Goal: Task Accomplishment & Management: Complete application form

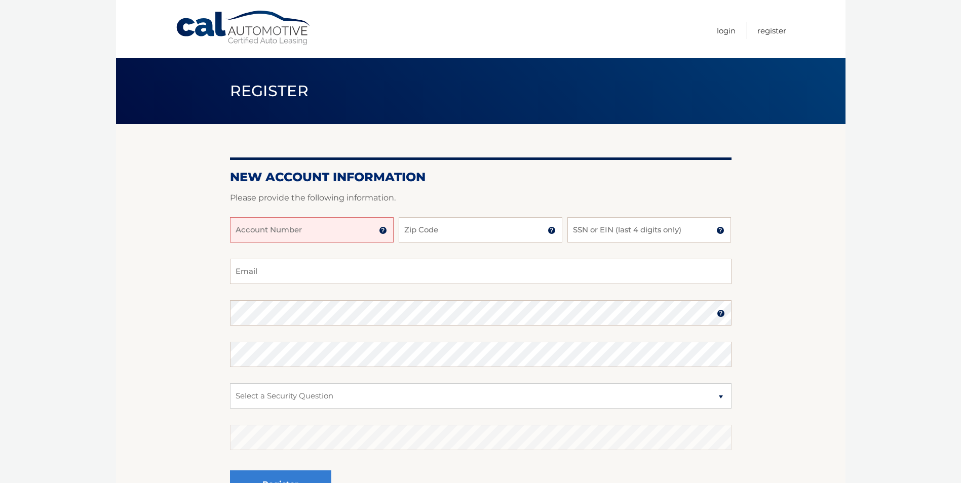
click at [236, 226] on input "Account Number" at bounding box center [312, 229] width 164 height 25
type input "44455536069"
click at [439, 232] on input "Zip Code" at bounding box center [481, 229] width 164 height 25
type input "33908"
click at [576, 229] on input "SSN or EIN (last 4 digits only)" at bounding box center [649, 229] width 164 height 25
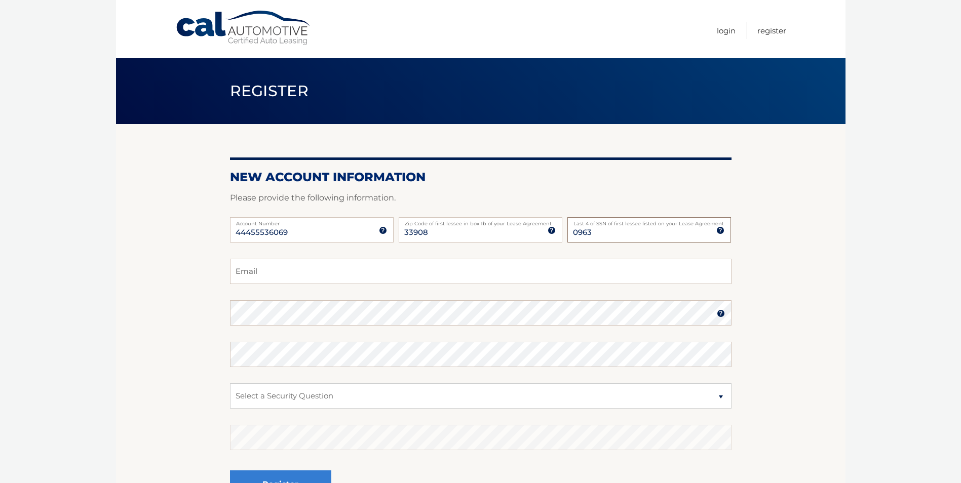
type input "0963"
click at [252, 278] on input "Email" at bounding box center [481, 271] width 502 height 25
type input "[EMAIL_ADDRESS][DOMAIN_NAME]"
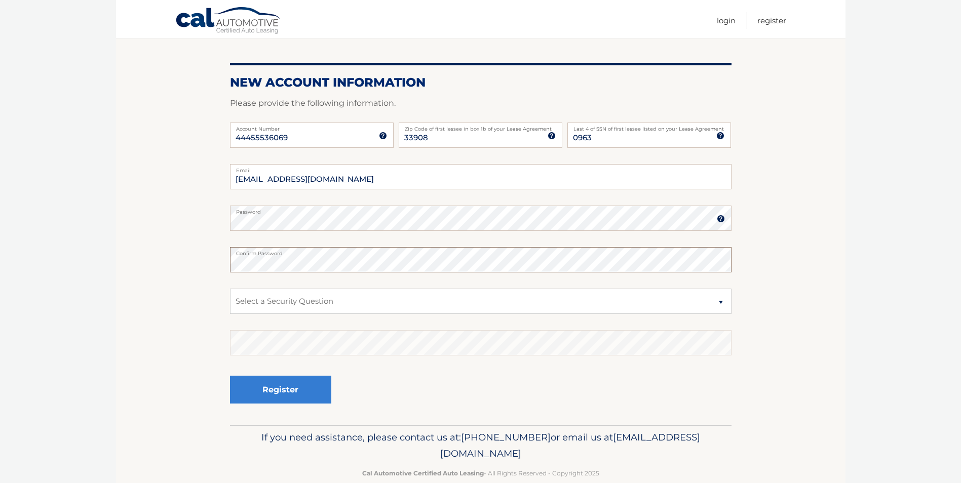
scroll to position [101, 0]
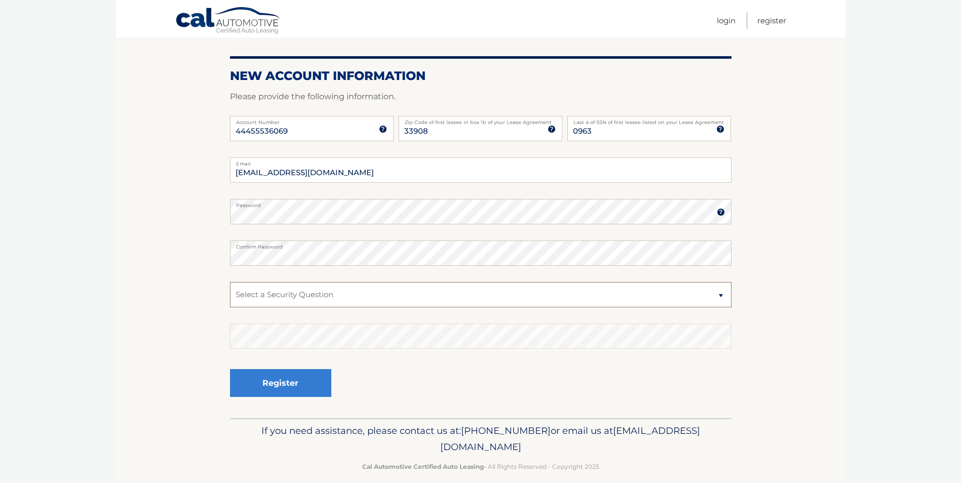
click at [721, 298] on select "Select a Security Question What was the name of your elementary school? What is…" at bounding box center [481, 294] width 502 height 25
select select "2"
click at [230, 282] on select "Select a Security Question What was the name of your elementary school? What is…" at bounding box center [481, 294] width 502 height 25
click at [259, 382] on button "Register" at bounding box center [280, 383] width 101 height 28
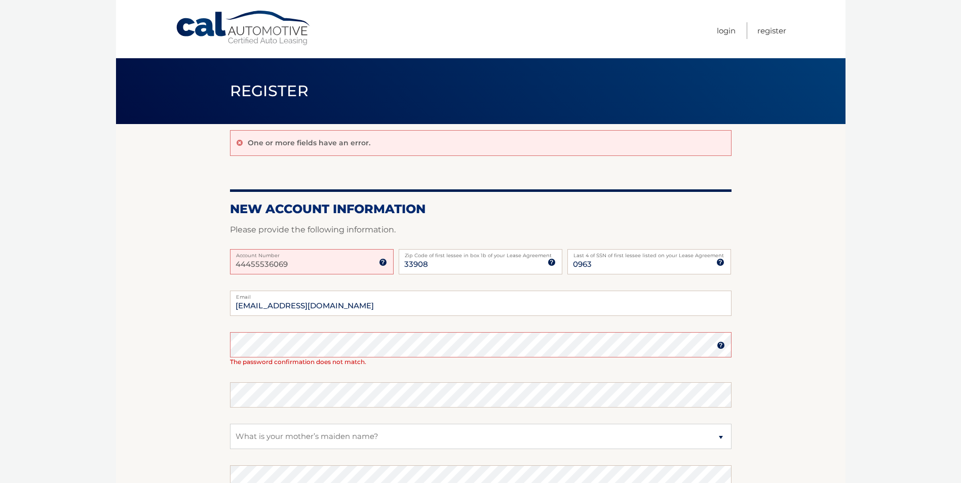
click at [382, 264] on img at bounding box center [383, 262] width 8 height 8
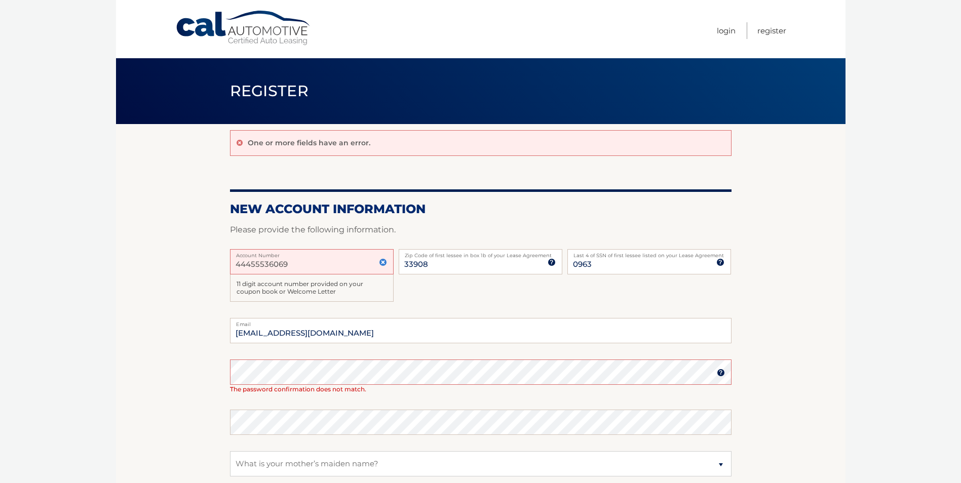
click at [382, 264] on img at bounding box center [383, 262] width 8 height 8
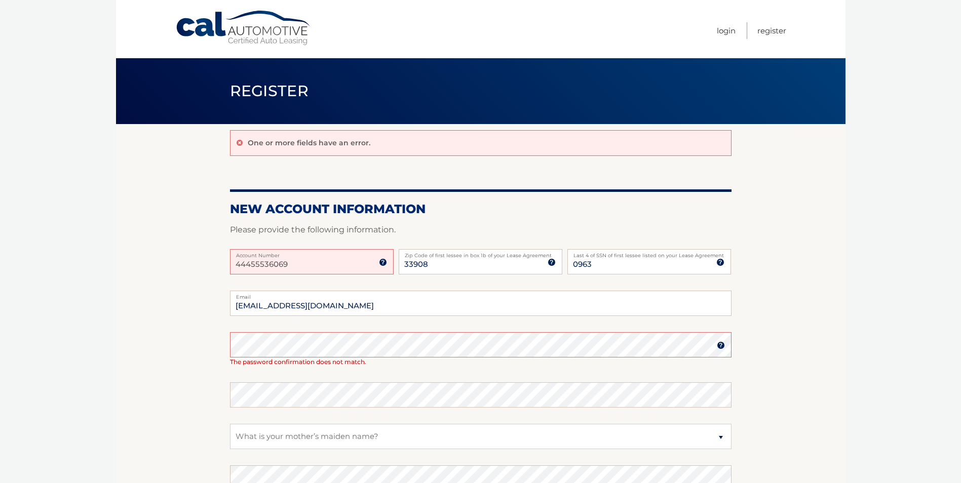
click at [127, 317] on section "One or more fields have an error. New Account Information Please provide the fo…" at bounding box center [481, 342] width 730 height 436
click at [772, 32] on link "Register" at bounding box center [771, 30] width 29 height 17
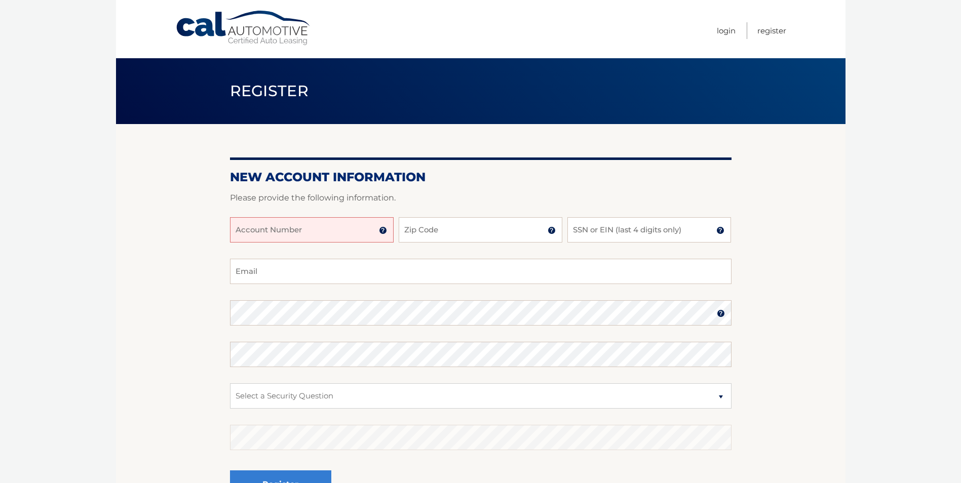
click at [237, 228] on input "Account Number" at bounding box center [312, 229] width 164 height 25
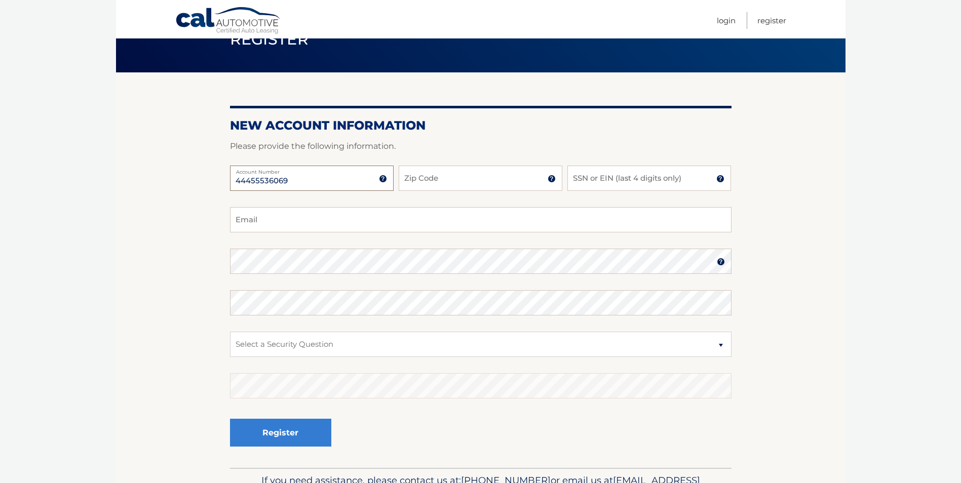
scroll to position [101, 0]
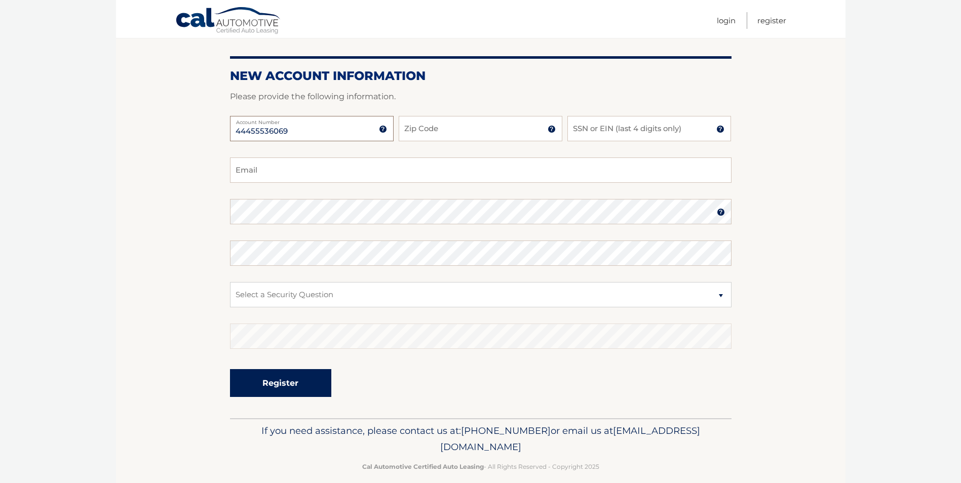
type input "44455536069"
click at [293, 390] on button "Register" at bounding box center [280, 383] width 101 height 28
click at [552, 130] on img at bounding box center [552, 129] width 8 height 8
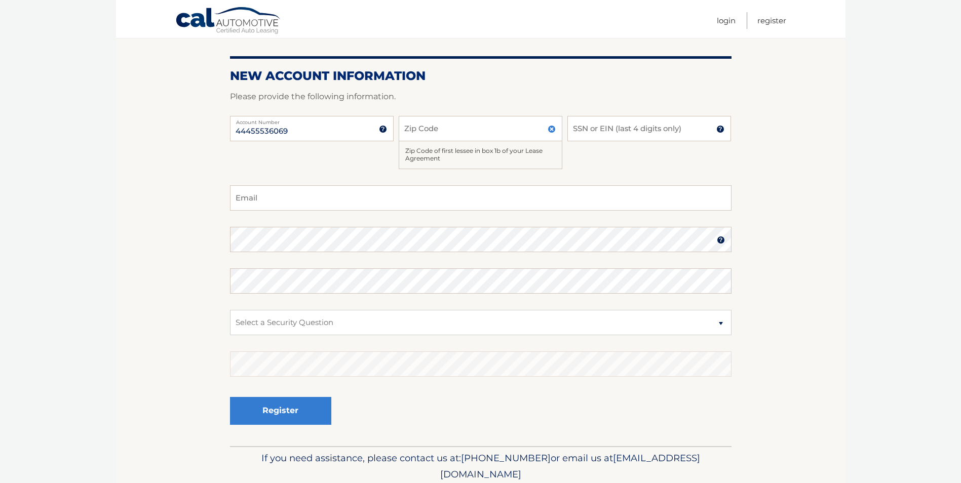
click at [552, 130] on img at bounding box center [552, 129] width 8 height 8
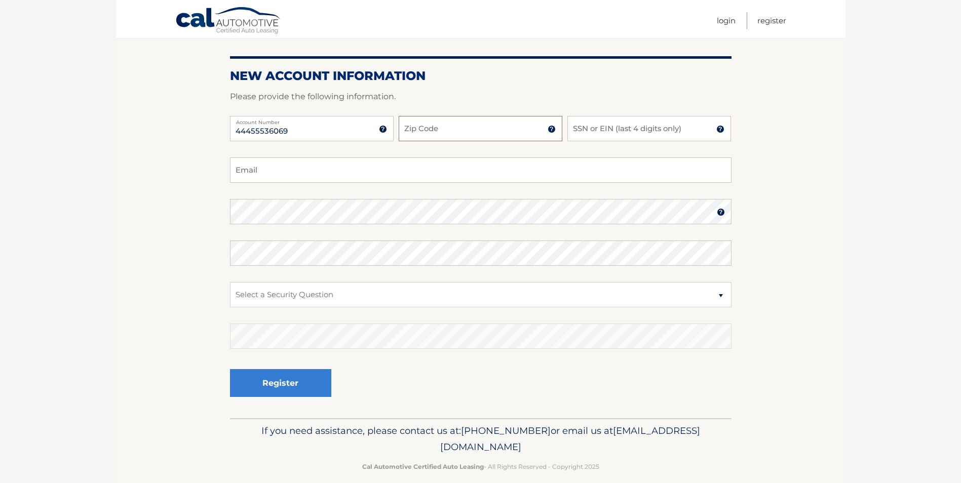
click at [422, 132] on input "Zip Code" at bounding box center [481, 128] width 164 height 25
type input "33908"
click at [587, 132] on input "SSN or EIN (last 4 digits only)" at bounding box center [649, 128] width 164 height 25
click at [721, 131] on img at bounding box center [720, 129] width 8 height 8
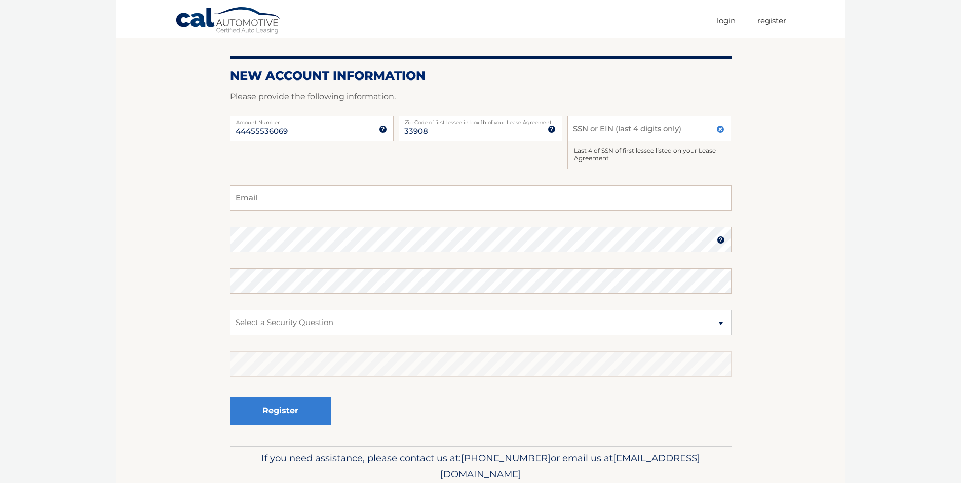
click at [721, 131] on img at bounding box center [720, 129] width 8 height 8
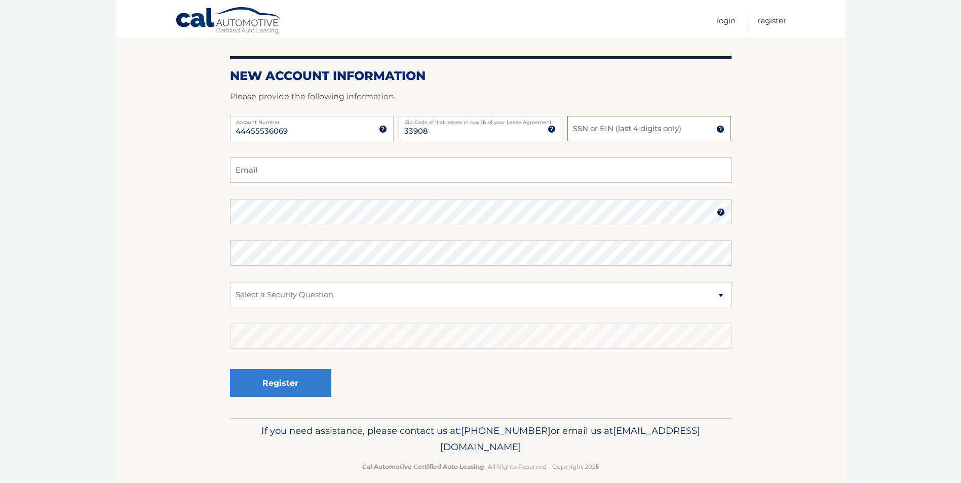
click at [572, 129] on input "SSN or EIN (last 4 digits only)" at bounding box center [649, 128] width 164 height 25
type input "0963"
click at [811, 274] on section "New Account Information Please provide the following information. 44455536069 A…" at bounding box center [481, 221] width 730 height 396
click at [299, 386] on button "Register" at bounding box center [280, 383] width 101 height 28
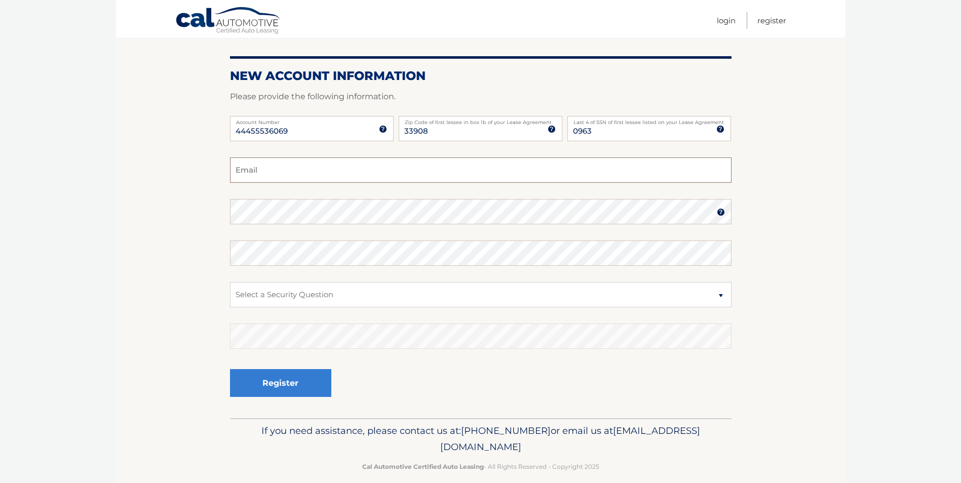
click at [245, 174] on input "Email" at bounding box center [481, 170] width 502 height 25
type input "[EMAIL_ADDRESS][DOMAIN_NAME]"
click at [724, 301] on select "Select a Security Question What was the name of your elementary school? What is…" at bounding box center [481, 294] width 502 height 25
select select "2"
click at [230, 282] on select "Select a Security Question What was the name of your elementary school? What is…" at bounding box center [481, 294] width 502 height 25
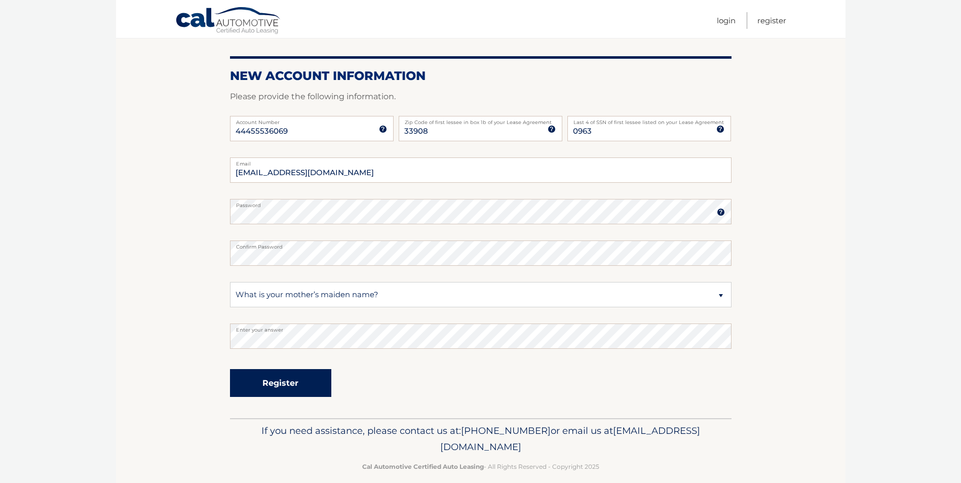
click at [271, 389] on button "Register" at bounding box center [280, 383] width 101 height 28
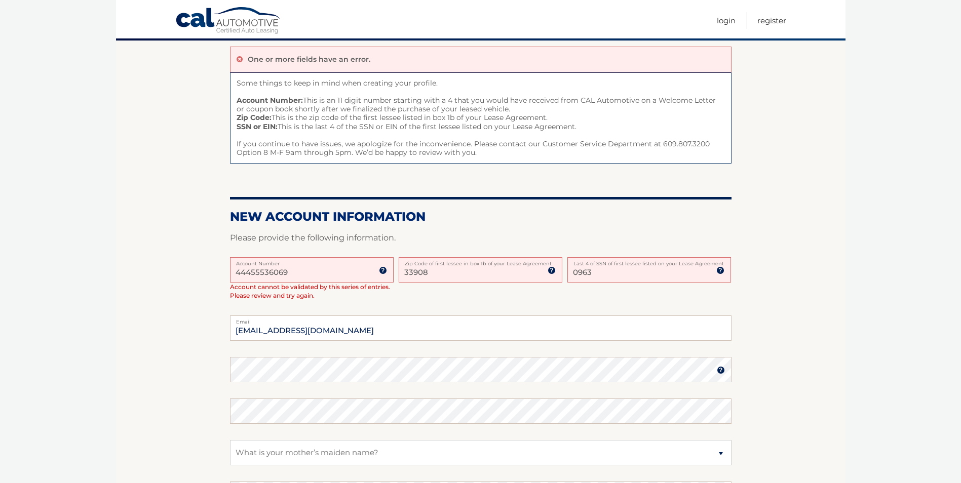
scroll to position [101, 0]
